Goal: Entertainment & Leisure: Consume media (video, audio)

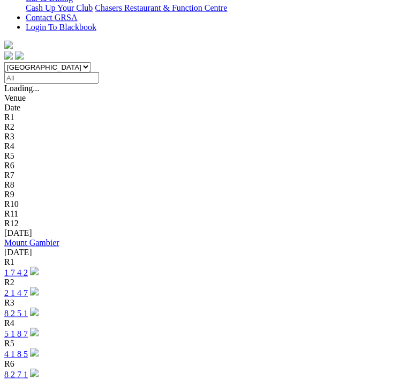
scroll to position [317, 0]
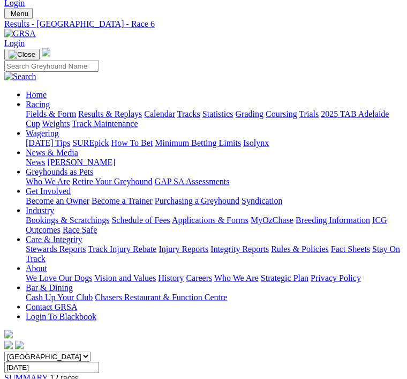
scroll to position [27, 0]
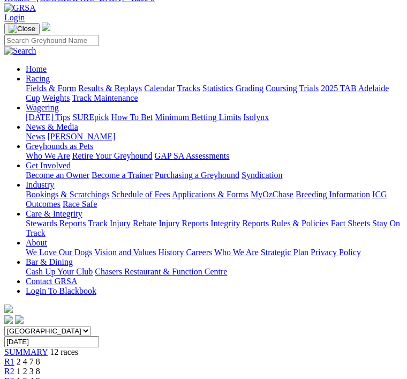
scroll to position [56, 0]
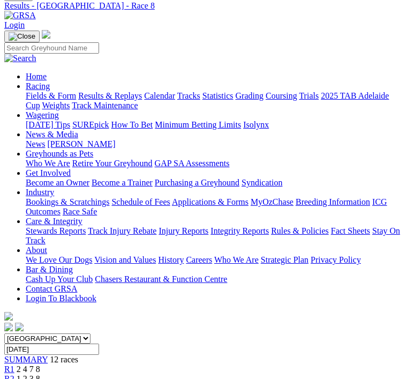
scroll to position [44, 0]
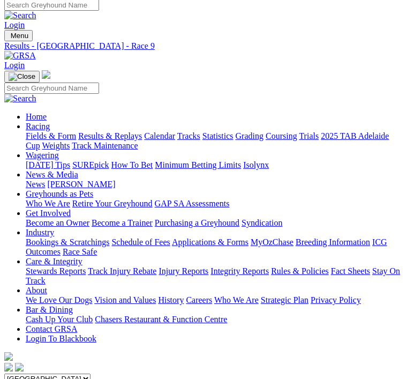
scroll to position [0, 82]
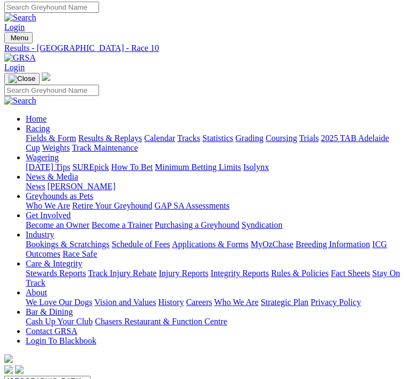
scroll to position [0, 82]
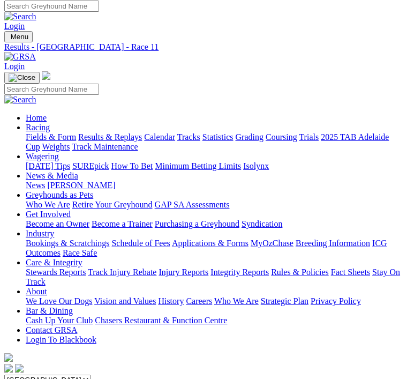
scroll to position [0, 82]
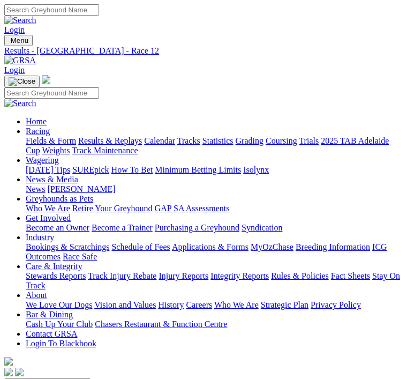
scroll to position [110, 0]
